Goal: Communication & Community: Answer question/provide support

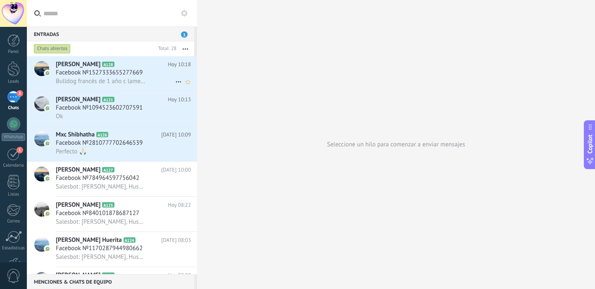
click at [147, 91] on div "Reyna Esperanza Novelo Rosado A128 Hoy 10:18 Facebook №1527333655277669 Bulldog…" at bounding box center [126, 73] width 141 height 35
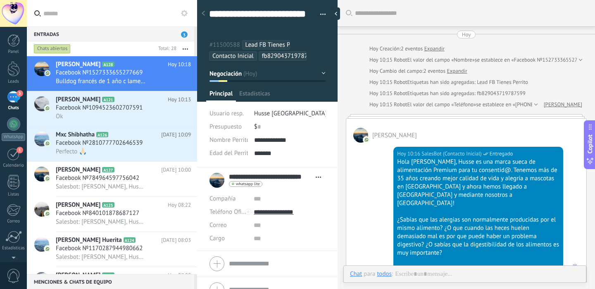
scroll to position [216, 0]
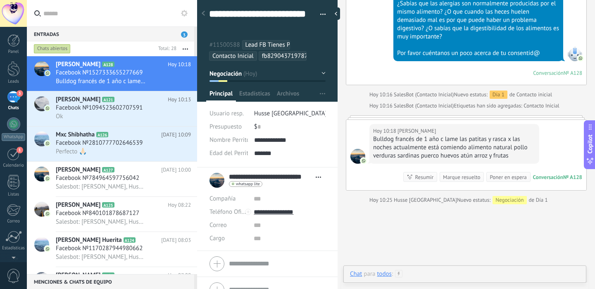
click at [437, 273] on div at bounding box center [465, 282] width 230 height 25
click at [437, 273] on div "Enviar Cancelar Rastrear clics en links ? Reducir links largos y rastrear clics…" at bounding box center [443, 268] width 187 height 16
click at [435, 236] on div at bounding box center [465, 238] width 230 height 31
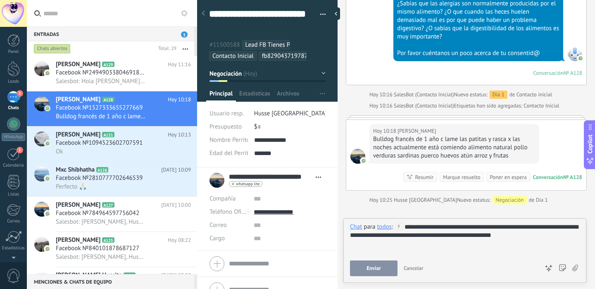
click at [371, 266] on span "Enviar" at bounding box center [374, 268] width 14 height 6
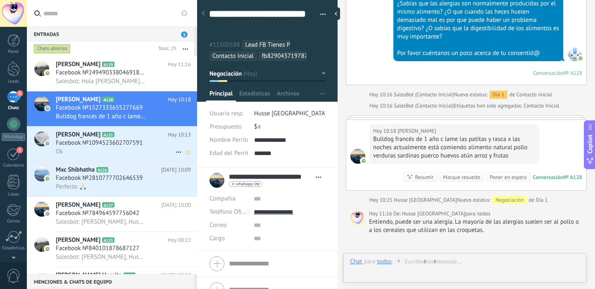
scroll to position [267, 0]
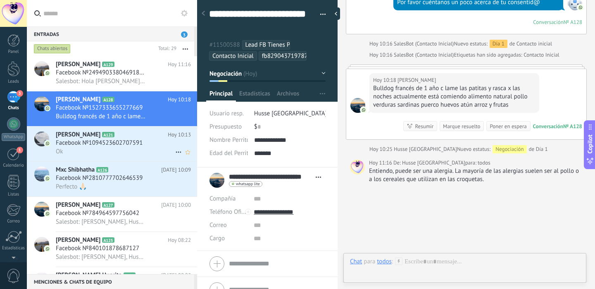
click at [137, 154] on div "Ok" at bounding box center [123, 151] width 135 height 9
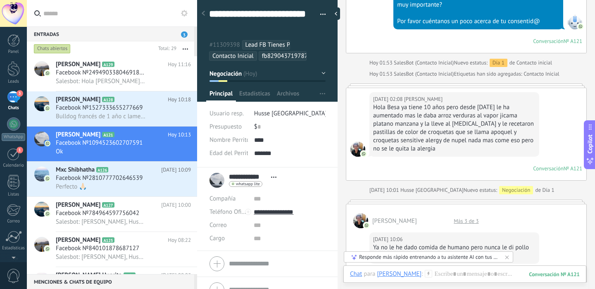
scroll to position [249, 0]
click at [434, 199] on div at bounding box center [466, 201] width 241 height 4
click at [137, 187] on div "Perfecto 🙏🏻" at bounding box center [123, 186] width 135 height 9
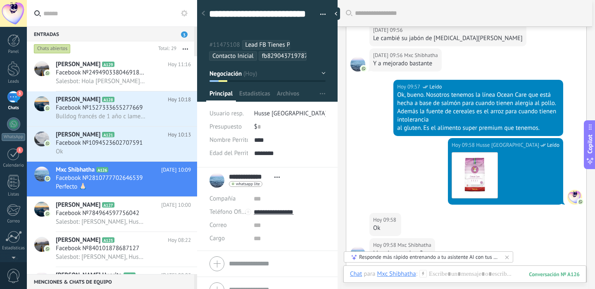
scroll to position [288, 0]
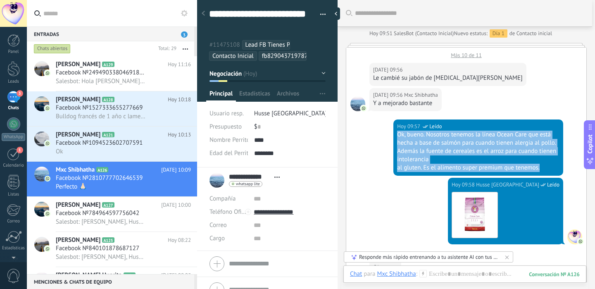
drag, startPoint x: 540, startPoint y: 156, endPoint x: 394, endPoint y: 126, distance: 149.0
click at [394, 126] on div "Hoy 09:57 Husse Mérida Leído Ok, bueno. Nosotros tenemos la línea Ocean Care qu…" at bounding box center [478, 147] width 170 height 56
copy div "Ok, bueno. Nosotros tenemos la línea Ocean Care que está hecha a base de salmón…"
click at [134, 70] on span "Facebook №24949033804691896" at bounding box center [101, 73] width 90 height 8
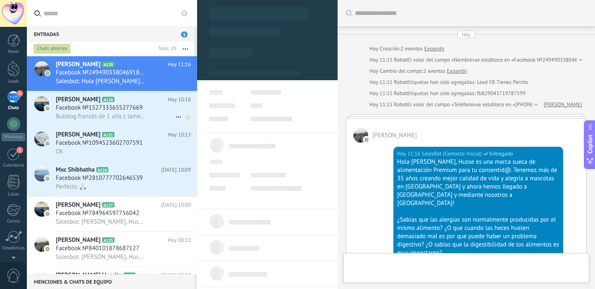
scroll to position [59, 0]
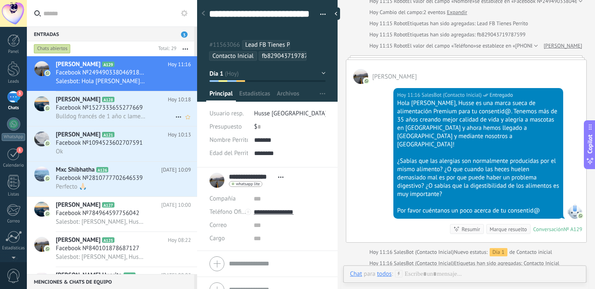
click at [149, 114] on div "Bulldog francés de 1 año c lame las patitas y rasca x las noches actualmente es…" at bounding box center [123, 116] width 135 height 9
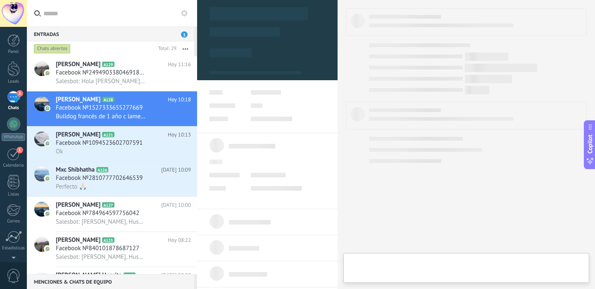
type textarea "**********"
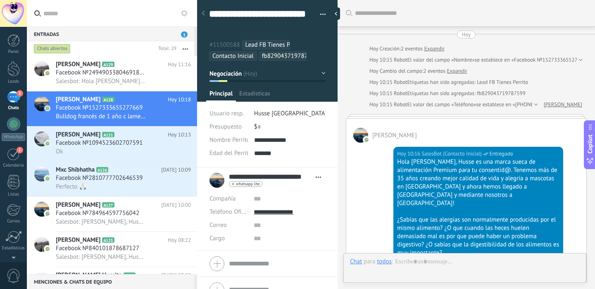
scroll to position [297, 0]
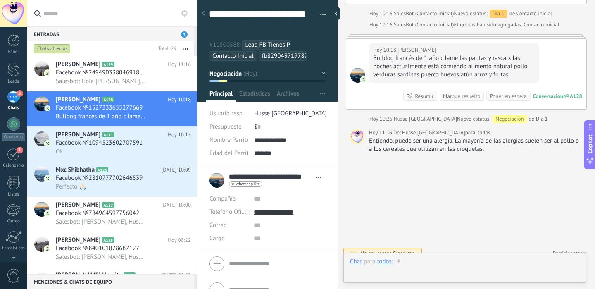
click at [423, 262] on div at bounding box center [465, 269] width 230 height 25
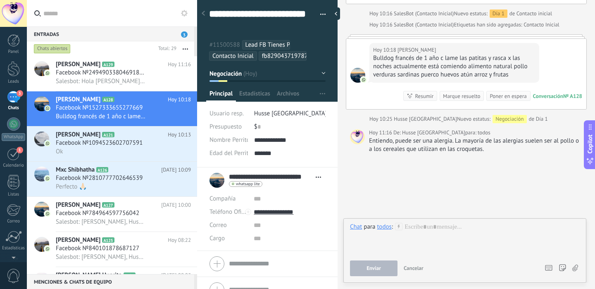
click at [478, 129] on span "todos" at bounding box center [484, 133] width 13 height 8
click at [465, 129] on span "para:" at bounding box center [471, 133] width 12 height 8
click at [414, 129] on span "Husse [GEOGRAPHIC_DATA]" at bounding box center [433, 133] width 63 height 8
click at [371, 126] on div "Reenviar Copiar enlace" at bounding box center [399, 140] width 61 height 47
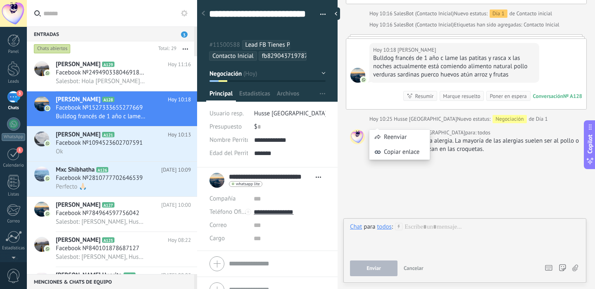
click at [480, 139] on div "Entiendo, puede ser una alergia. La mayoría de las alergias suelen ser al pollo…" at bounding box center [476, 145] width 214 height 17
click at [387, 229] on div "todos" at bounding box center [384, 226] width 14 height 7
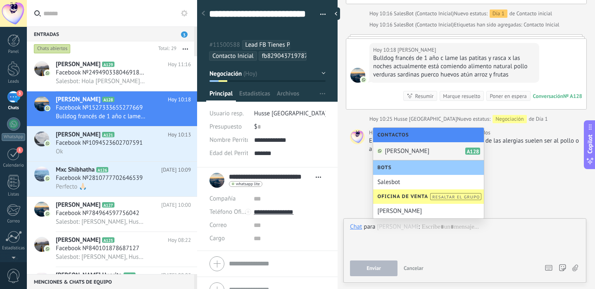
click at [428, 150] on span "[PERSON_NAME]" at bounding box center [407, 151] width 45 height 8
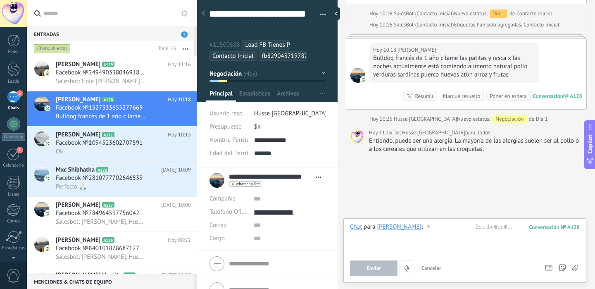
click at [408, 137] on div "Entiendo, puede ser una alergia. La mayoría de las alergias suelen ser al pollo…" at bounding box center [476, 145] width 214 height 17
click at [365, 129] on div "Hoy 11:16 De: Husse Mérida para: todos Entiendo, puede ser una alergia. La mayo…" at bounding box center [466, 141] width 241 height 25
click at [356, 129] on div at bounding box center [357, 136] width 15 height 15
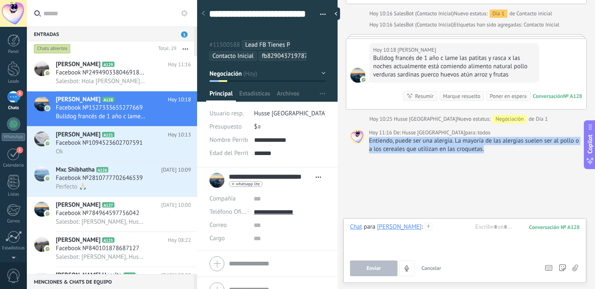
drag, startPoint x: 493, startPoint y: 149, endPoint x: 369, endPoint y: 131, distance: 124.9
click at [369, 131] on div "Buscar Carga más Hoy Hoy Creación: 2 eventos Expandir Hoy 10:15 Robot El valor …" at bounding box center [466, 0] width 257 height 595
copy div "Entiendo, puede ser una alergia. La mayoría de las alergias suelen ser al pollo…"
click at [493, 231] on div at bounding box center [465, 238] width 230 height 31
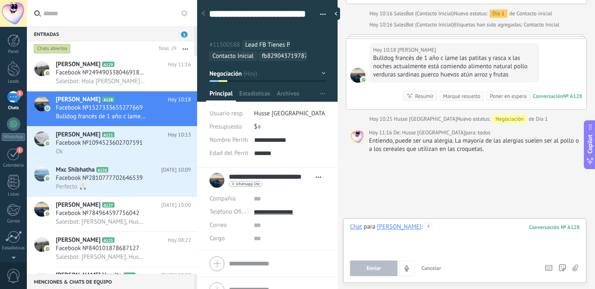
click at [493, 231] on div at bounding box center [465, 238] width 230 height 31
paste div
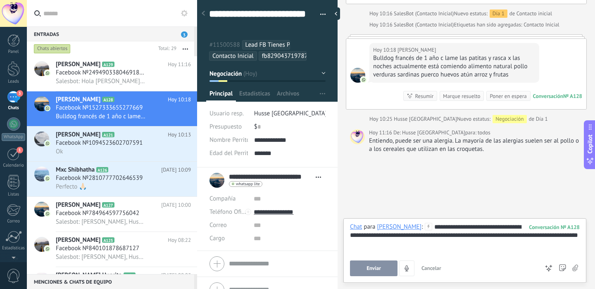
click at [372, 270] on span "Enviar" at bounding box center [374, 268] width 14 height 6
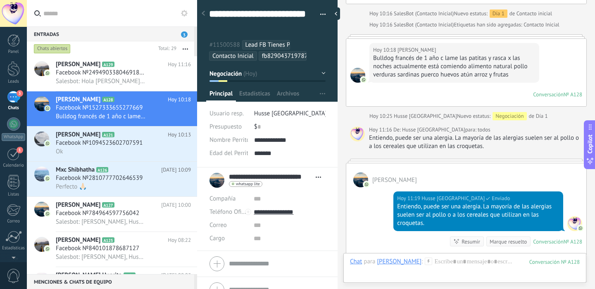
scroll to position [294, 0]
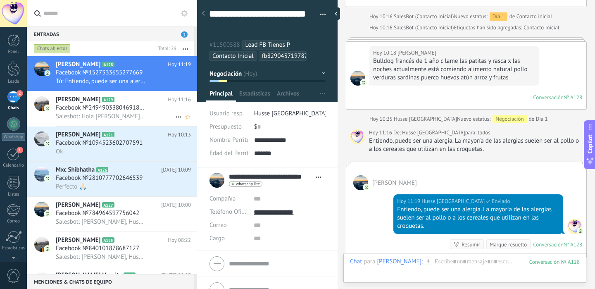
click at [153, 116] on div "Salesbot: Hola Veronica, Husse es una marca sueca de alimentación Premium para …" at bounding box center [123, 116] width 135 height 9
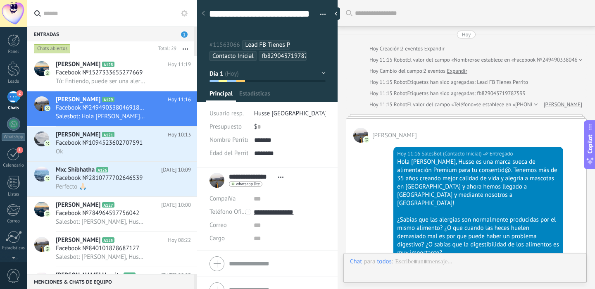
scroll to position [59, 0]
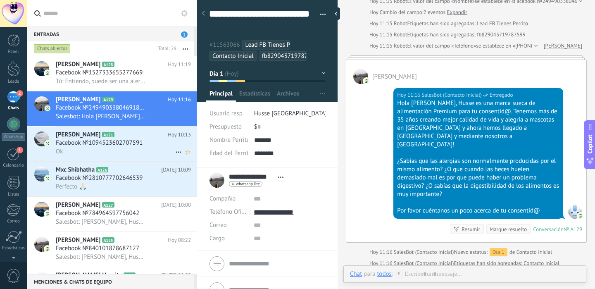
click at [156, 145] on div "Facebook №1094523602707591" at bounding box center [123, 143] width 135 height 8
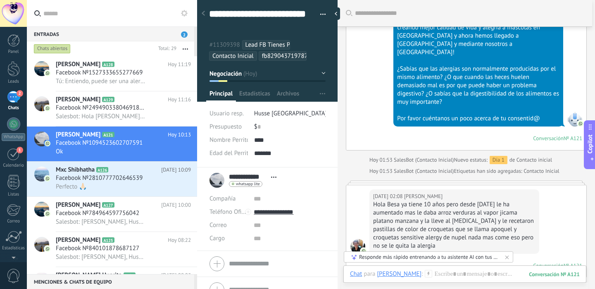
scroll to position [146, 0]
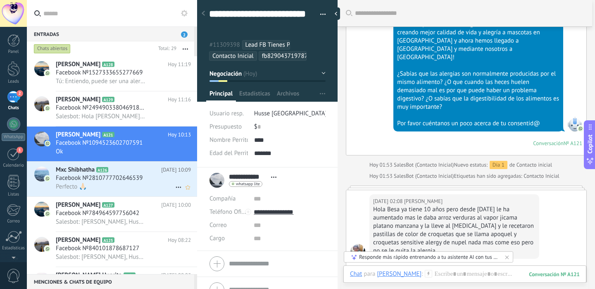
click at [151, 167] on h2 "Mxc Shibhatha A126" at bounding box center [108, 170] width 105 height 8
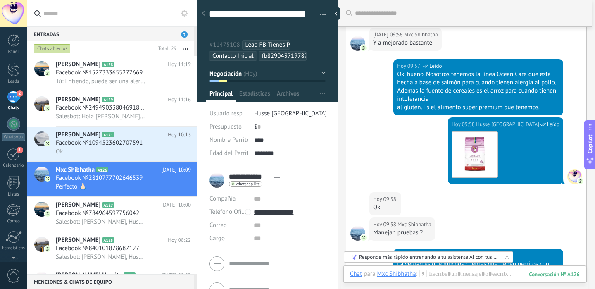
scroll to position [344, 0]
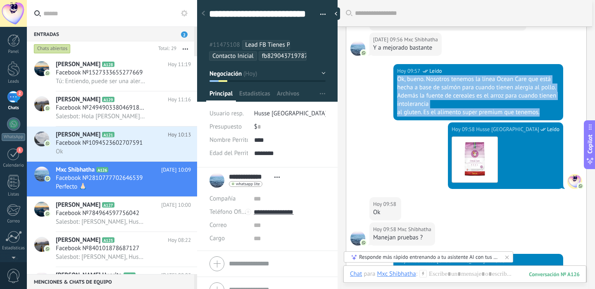
drag, startPoint x: 540, startPoint y: 103, endPoint x: 397, endPoint y: 69, distance: 146.9
click at [397, 75] on div "Ok, bueno. Nosotros tenemos la línea Ocean Care que está hecha a base de salmón…" at bounding box center [478, 95] width 162 height 41
copy div "Ok, bueno. Nosotros tenemos la línea Ocean Care que está hecha a base de salmón…"
click at [162, 85] on div "Tú: Entiendo, puede ser una alergia. La mayoría de las alergias suelen ser al p…" at bounding box center [123, 81] width 135 height 9
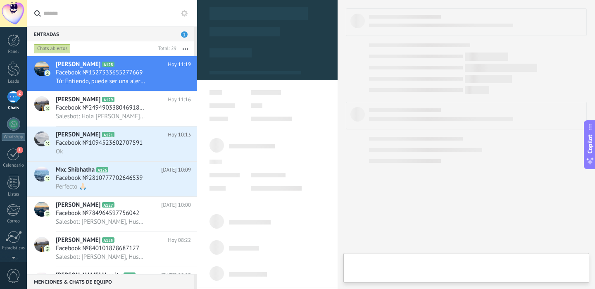
type textarea "**********"
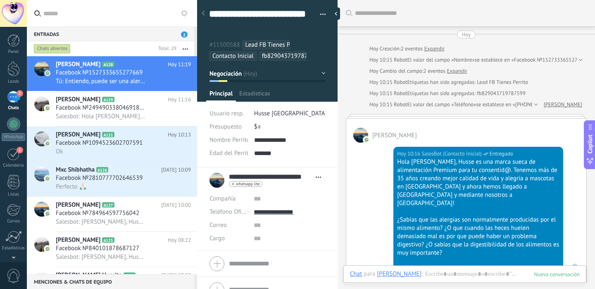
scroll to position [351, 0]
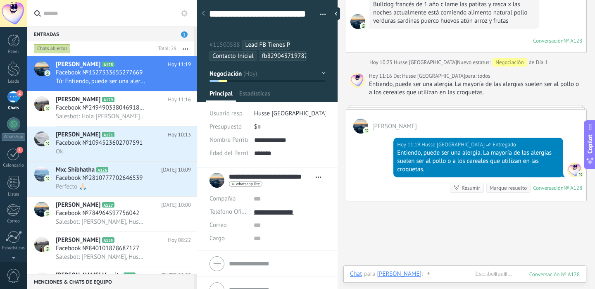
click at [488, 274] on div at bounding box center [465, 282] width 230 height 25
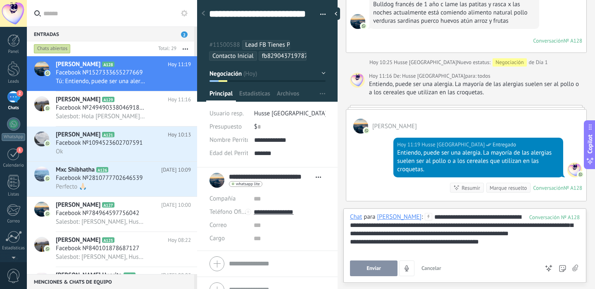
click at [380, 267] on span "Enviar" at bounding box center [374, 268] width 14 height 6
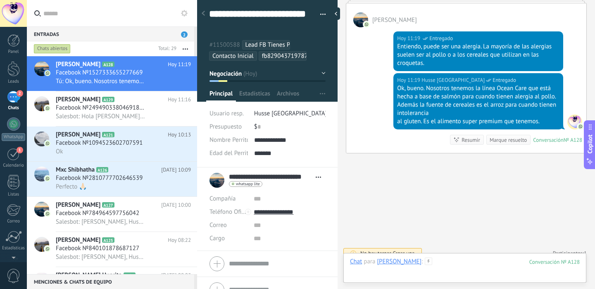
click at [489, 259] on div at bounding box center [465, 269] width 230 height 25
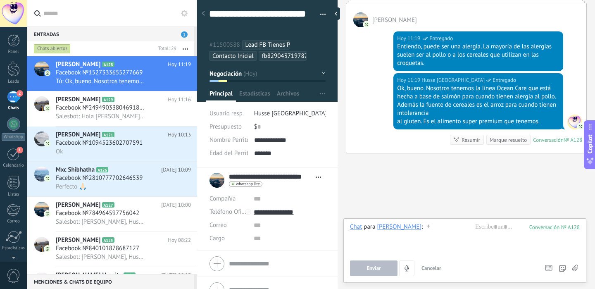
click at [575, 267] on icon at bounding box center [575, 267] width 6 height 7
click at [0, 0] on input "file" at bounding box center [0, 0] width 0 height 0
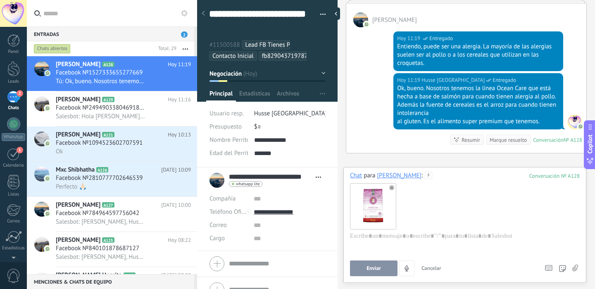
click at [380, 269] on span "Enviar" at bounding box center [374, 268] width 14 height 6
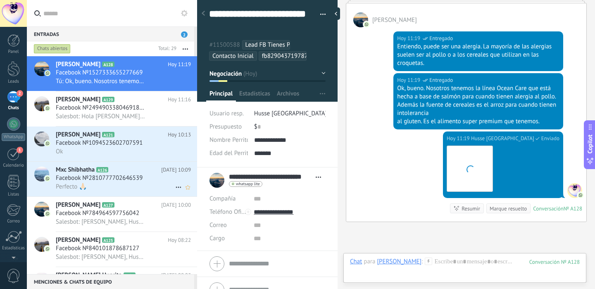
scroll to position [526, 0]
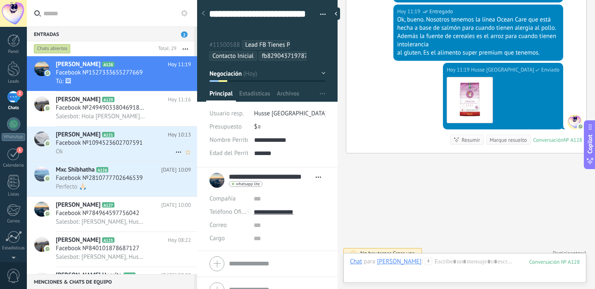
click at [146, 161] on div "Pao Quintana A121 Hoy 10:13 Facebook №1094523602707591 Ok" at bounding box center [126, 143] width 141 height 35
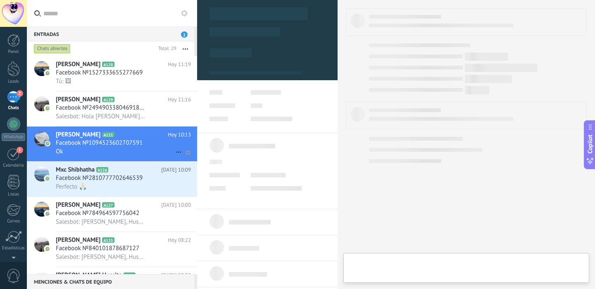
type textarea "**********"
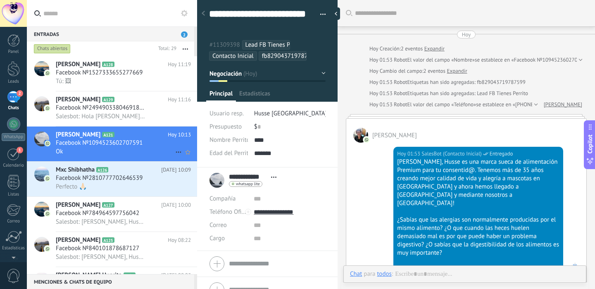
scroll to position [707, 0]
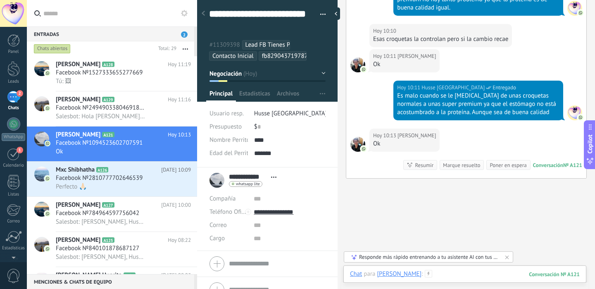
click at [474, 272] on div at bounding box center [465, 282] width 230 height 25
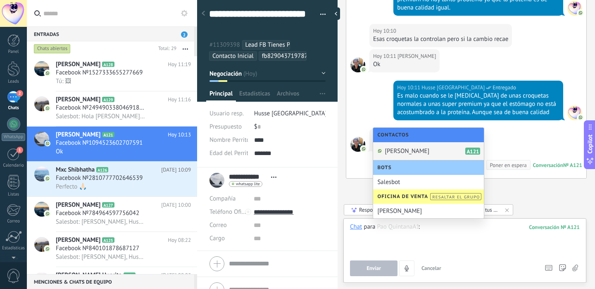
click at [469, 241] on div at bounding box center [465, 238] width 230 height 31
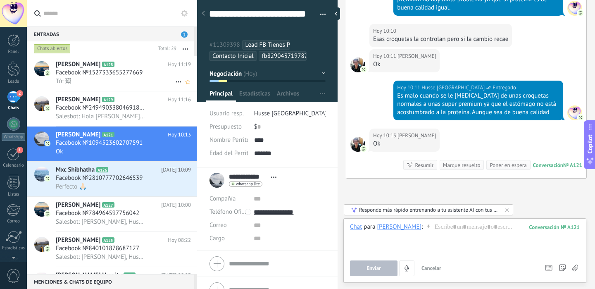
click at [148, 90] on div "Reyna Esperanza Novelo Rosado A128 Hoy 11:19 Facebook №1527333655277669 Tú: 🖼" at bounding box center [126, 73] width 141 height 35
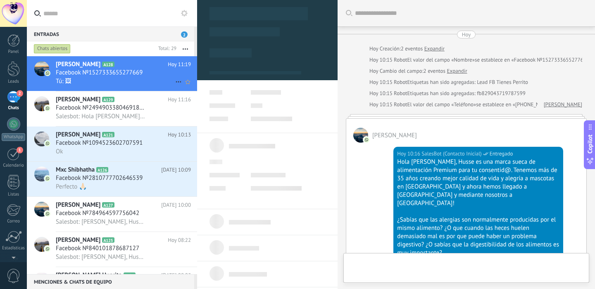
scroll to position [526, 0]
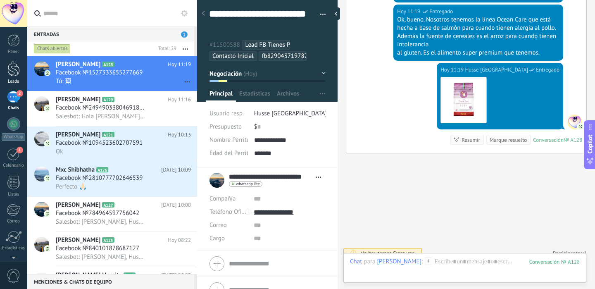
click at [15, 76] on div at bounding box center [13, 68] width 12 height 15
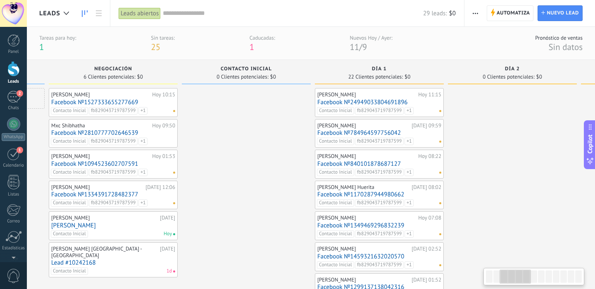
scroll to position [0, 261]
click at [18, 109] on div "Chats" at bounding box center [14, 107] width 24 height 5
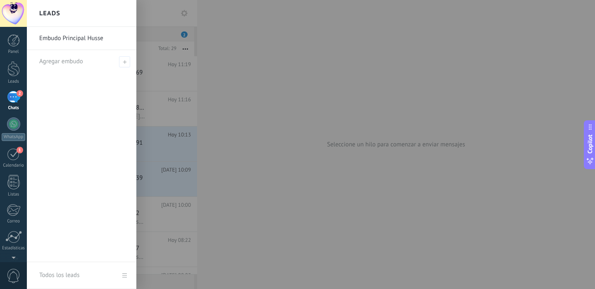
click at [190, 164] on div at bounding box center [324, 144] width 595 height 289
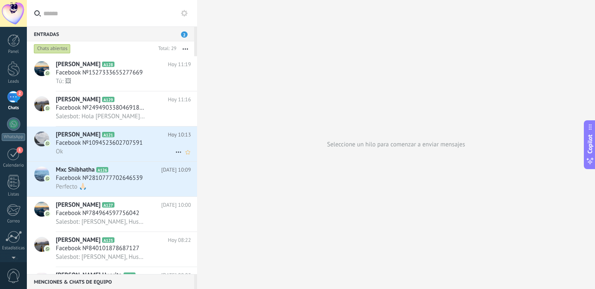
click at [146, 152] on div "Ok" at bounding box center [123, 151] width 135 height 9
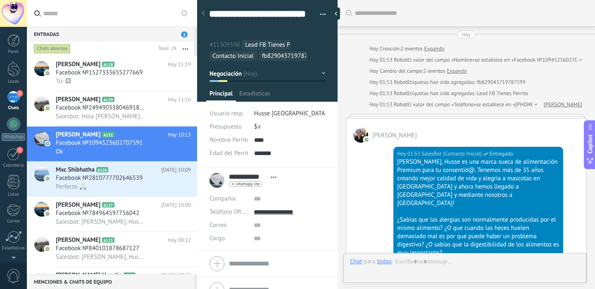
scroll to position [732, 0]
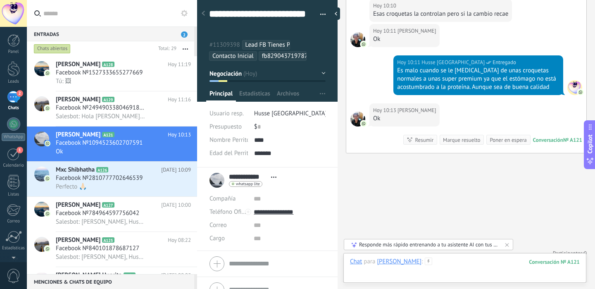
click at [458, 259] on div at bounding box center [465, 269] width 230 height 25
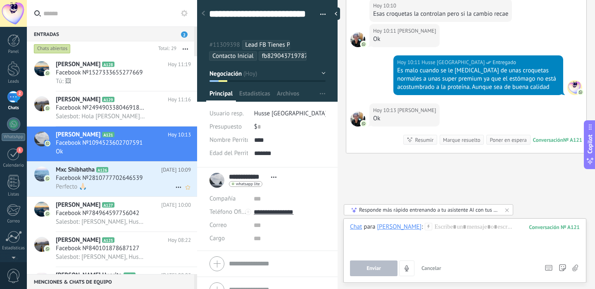
click at [145, 189] on div "Perfecto 🙏🏻" at bounding box center [123, 186] width 135 height 9
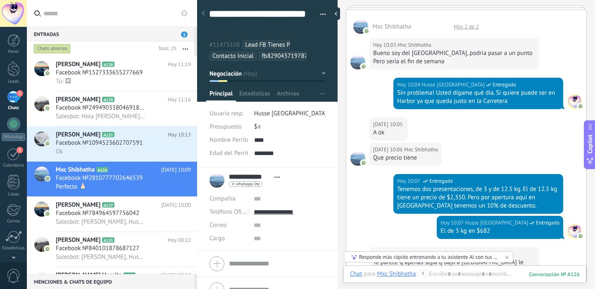
scroll to position [815, 0]
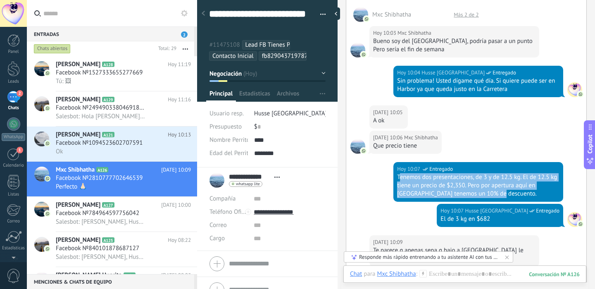
drag, startPoint x: 397, startPoint y: 159, endPoint x: 496, endPoint y: 176, distance: 100.1
click at [496, 176] on div "Tenemos dos presentaciones, de 3 y de 12.5 kg. El de 12.5 kg tiene un precio de…" at bounding box center [478, 185] width 162 height 25
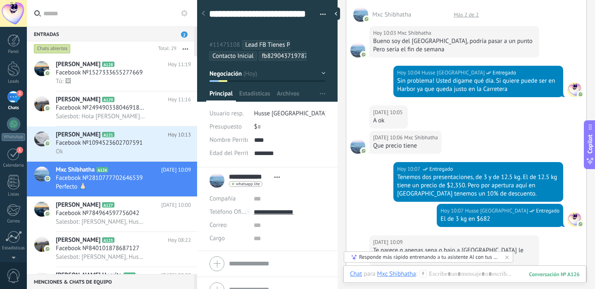
click at [495, 176] on div "Tenemos dos presentaciones, de 3 y de 12.5 kg. El de 12.5 kg tiene un precio de…" at bounding box center [478, 185] width 162 height 25
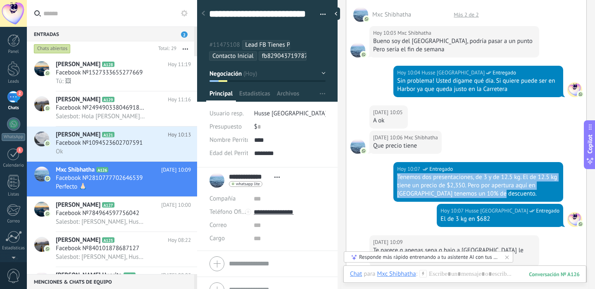
drag, startPoint x: 484, startPoint y: 178, endPoint x: 393, endPoint y: 159, distance: 92.5
click at [393, 162] on div "Hoy 10:07 Husse Mérida Entregado Tenemos dos presentaciones, de 3 y de 12.5 kg.…" at bounding box center [478, 182] width 170 height 40
copy div "Tenemos dos presentaciones, de 3 y de 12.5 kg. El de 12.5 kg tiene un precio de…"
click at [128, 111] on span "Facebook №24949033804691896" at bounding box center [101, 108] width 90 height 8
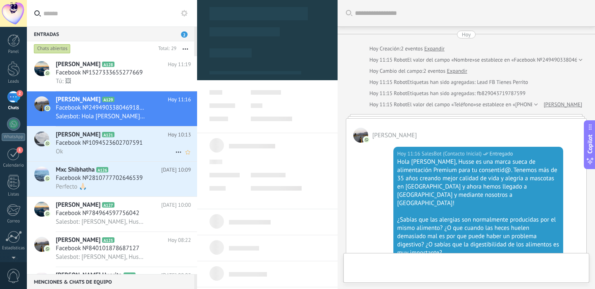
click at [141, 147] on span "Facebook №1094523602707591" at bounding box center [99, 143] width 87 height 8
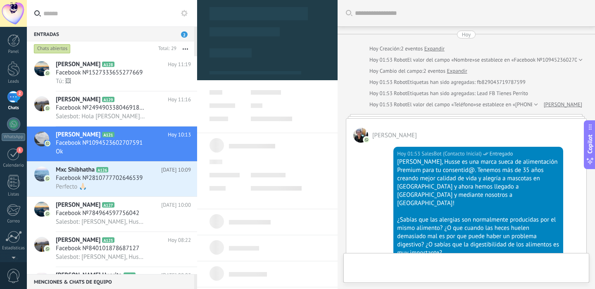
type textarea "**********"
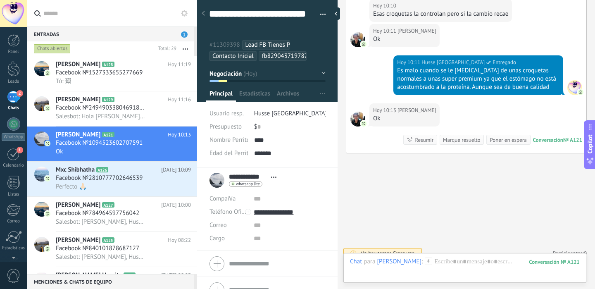
click at [436, 267] on div at bounding box center [465, 269] width 230 height 25
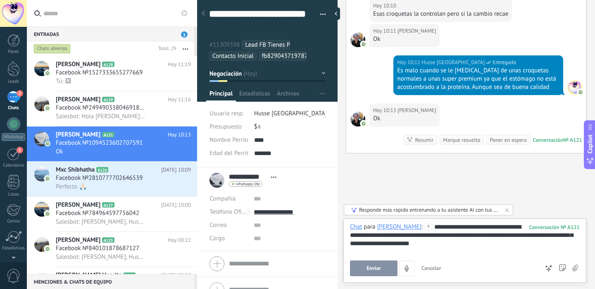
click at [379, 269] on span "Enviar" at bounding box center [374, 268] width 14 height 6
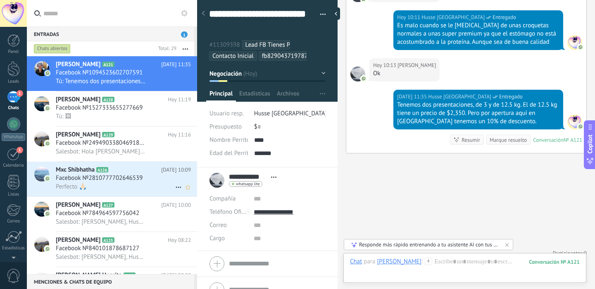
click at [124, 189] on div "Perfecto 🙏🏻" at bounding box center [123, 186] width 135 height 9
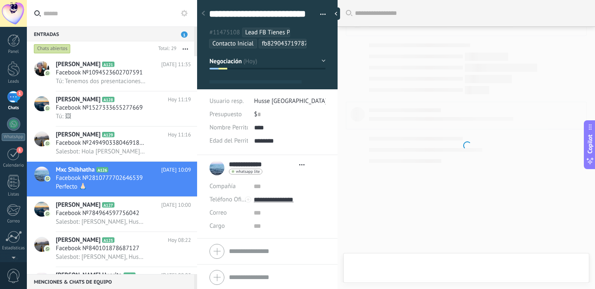
type textarea "**********"
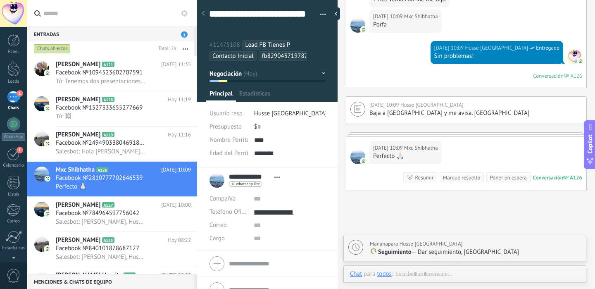
scroll to position [25, 0]
click at [510, 174] on div "Poner en espera" at bounding box center [508, 178] width 37 height 8
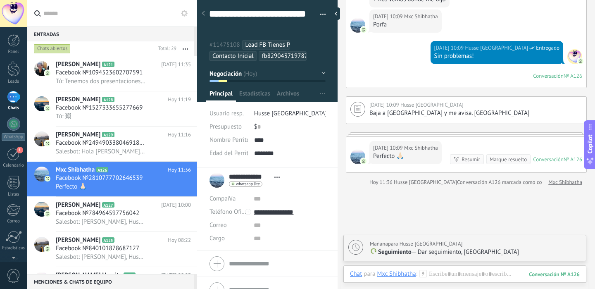
scroll to position [1114, 0]
click at [19, 68] on div at bounding box center [13, 68] width 12 height 15
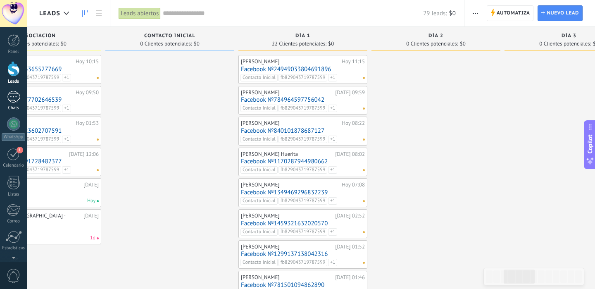
click at [14, 93] on div at bounding box center [13, 97] width 13 height 12
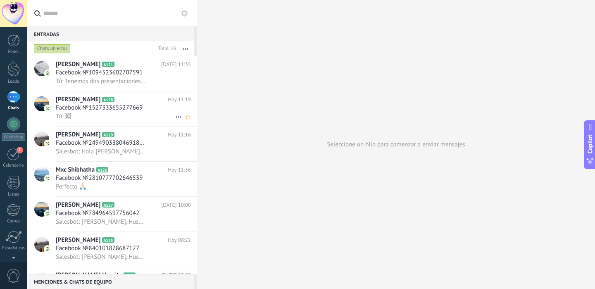
click at [156, 117] on div "Tú: 🖼" at bounding box center [123, 116] width 135 height 9
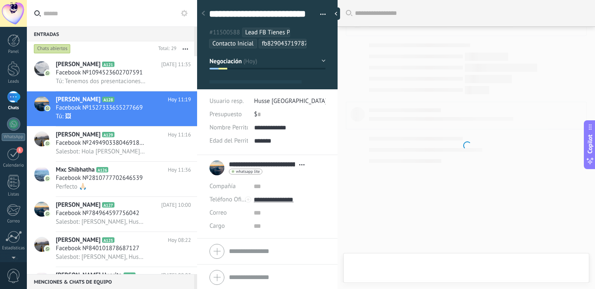
type textarea "**********"
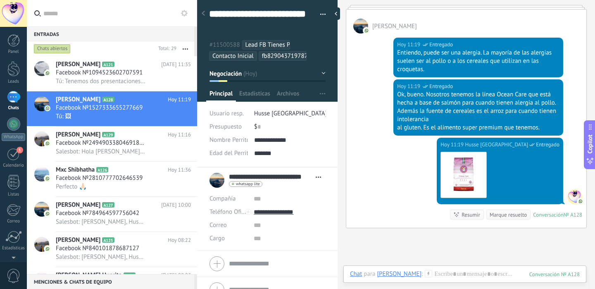
scroll to position [450, 0]
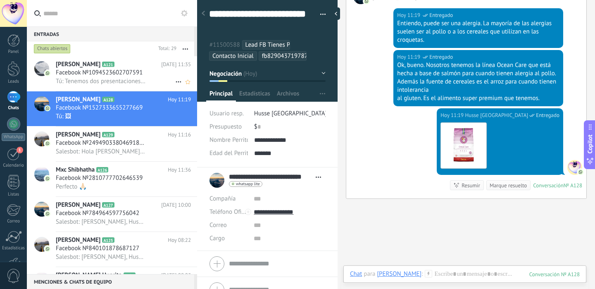
click at [156, 79] on div "Tú: Tenemos dos presentaciones, de 3 y de 12.5 kg. El de 12.5 kg tiene un preci…" at bounding box center [123, 81] width 135 height 9
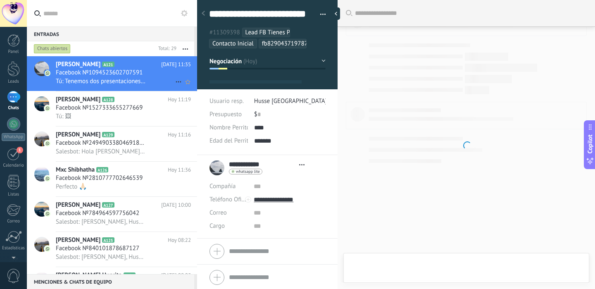
scroll to position [25, 0]
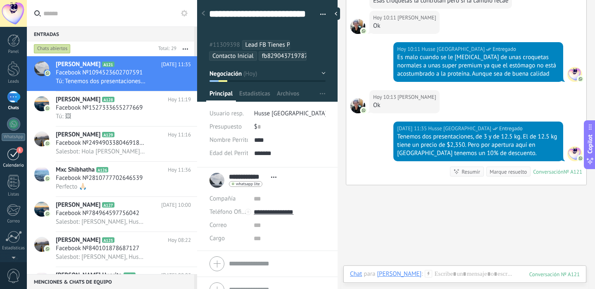
click at [19, 157] on div "1" at bounding box center [13, 154] width 13 height 13
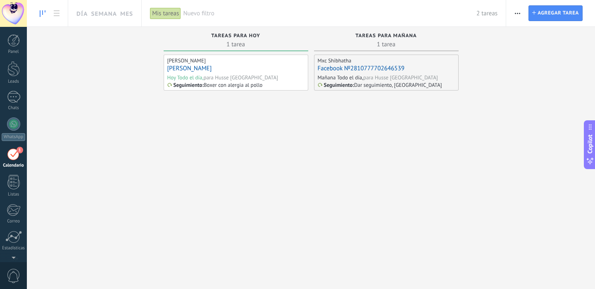
scroll to position [24, 0]
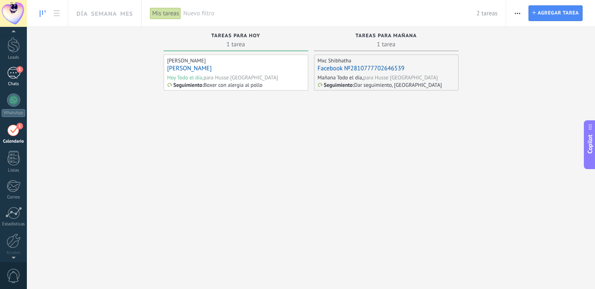
click at [16, 75] on div "1" at bounding box center [13, 73] width 13 height 12
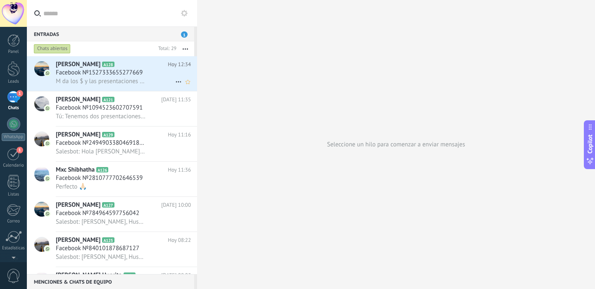
click at [144, 85] on h3 "M da los $ y las presentaciones k manejan xfavor" at bounding box center [103, 81] width 94 height 8
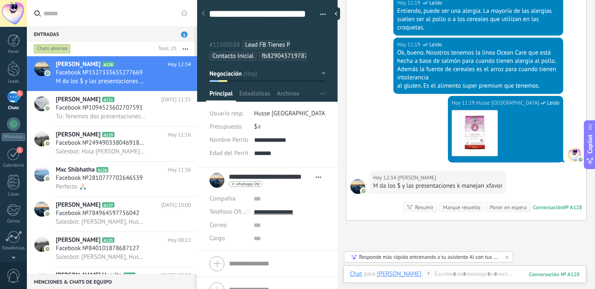
scroll to position [487, 0]
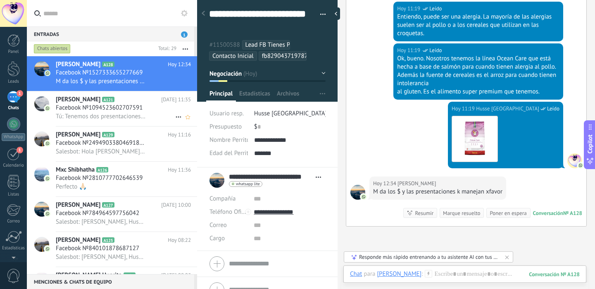
click at [131, 120] on span "Tú: Tenemos dos presentaciones, de 3 y de 12.5 kg. El de 12.5 kg tiene un preci…" at bounding box center [101, 116] width 90 height 8
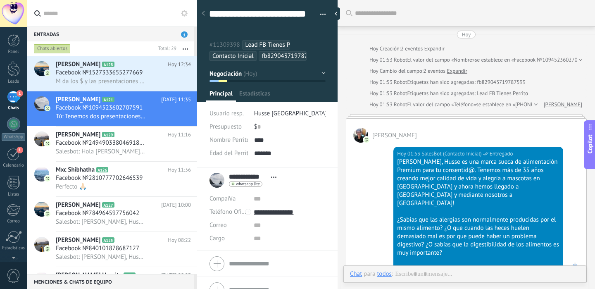
scroll to position [712, 0]
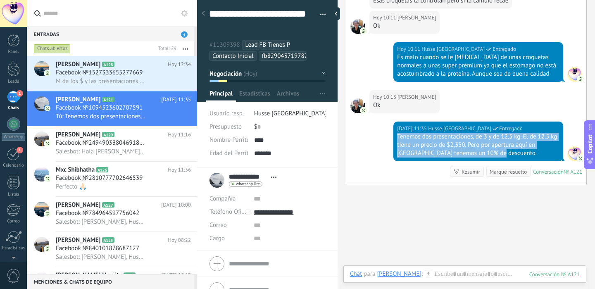
drag, startPoint x: 490, startPoint y: 145, endPoint x: 392, endPoint y: 126, distance: 99.8
click at [392, 126] on div "[DATE] 11:35 Husse Mérida Entregado Tenemos dos presentaciones, de 3 y de 12.5 …" at bounding box center [466, 152] width 240 height 63
copy div "Tenemos dos presentaciones, de 3 y de 12.5 kg. El de 12.5 kg tiene un precio de…"
click at [145, 81] on h3 "M da los $ y las presentaciones k manejan xfavor" at bounding box center [103, 81] width 94 height 8
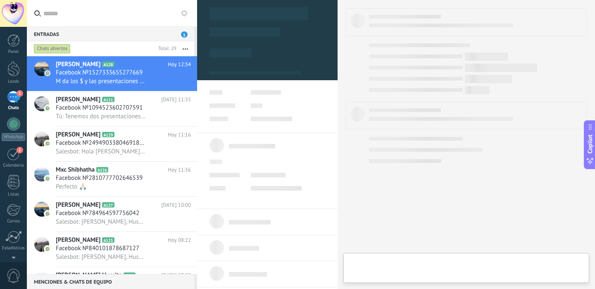
type textarea "**********"
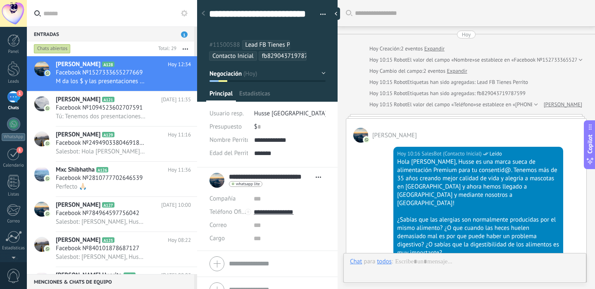
scroll to position [560, 0]
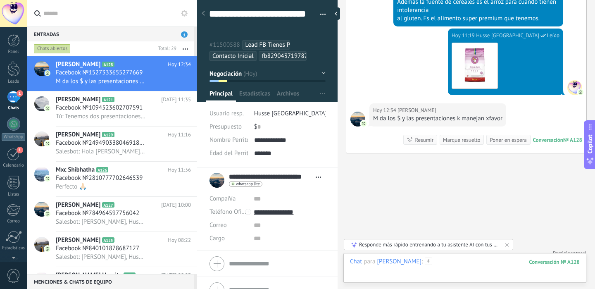
click at [484, 262] on div at bounding box center [465, 269] width 230 height 25
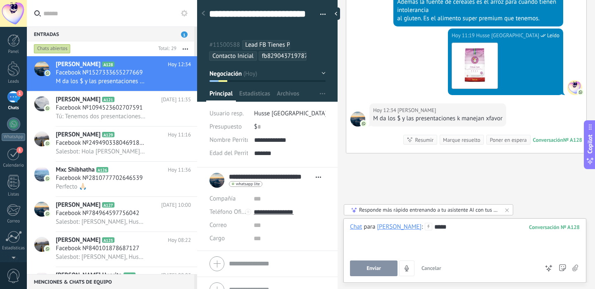
click at [362, 267] on button "Enviar" at bounding box center [374, 268] width 48 height 16
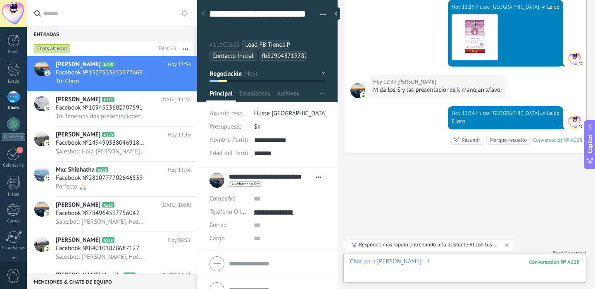
click at [489, 264] on div at bounding box center [465, 269] width 230 height 25
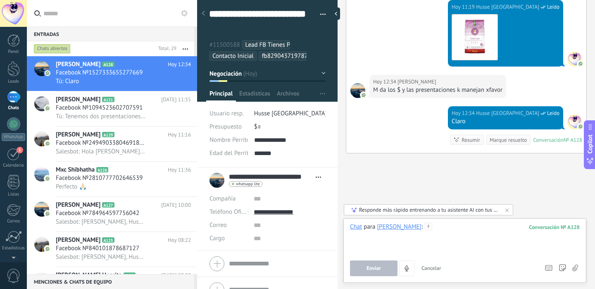
paste div
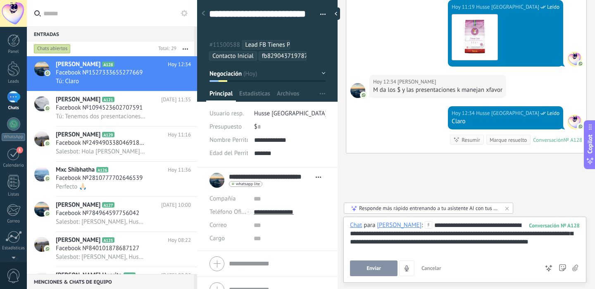
click at [381, 264] on button "Enviar" at bounding box center [374, 268] width 48 height 16
